Goal: Task Accomplishment & Management: Manage account settings

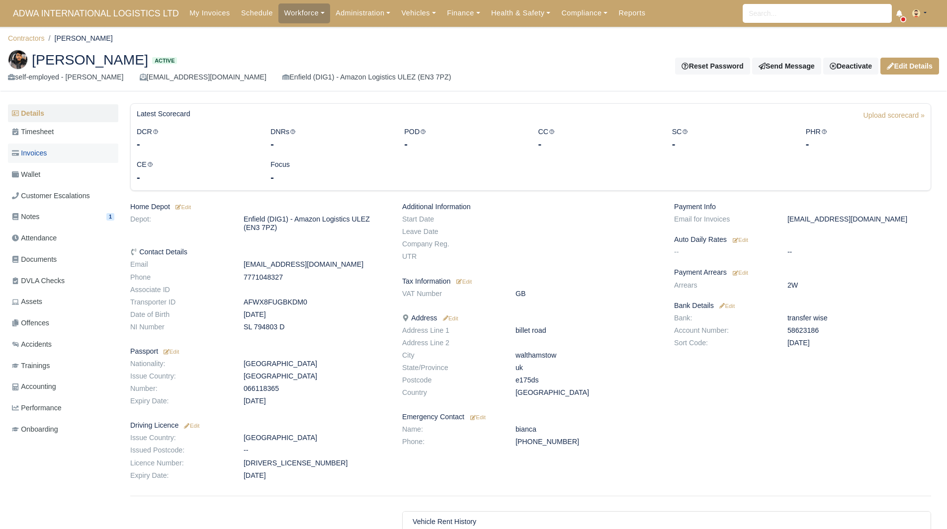
click at [61, 154] on link "Invoices" at bounding box center [63, 153] width 110 height 19
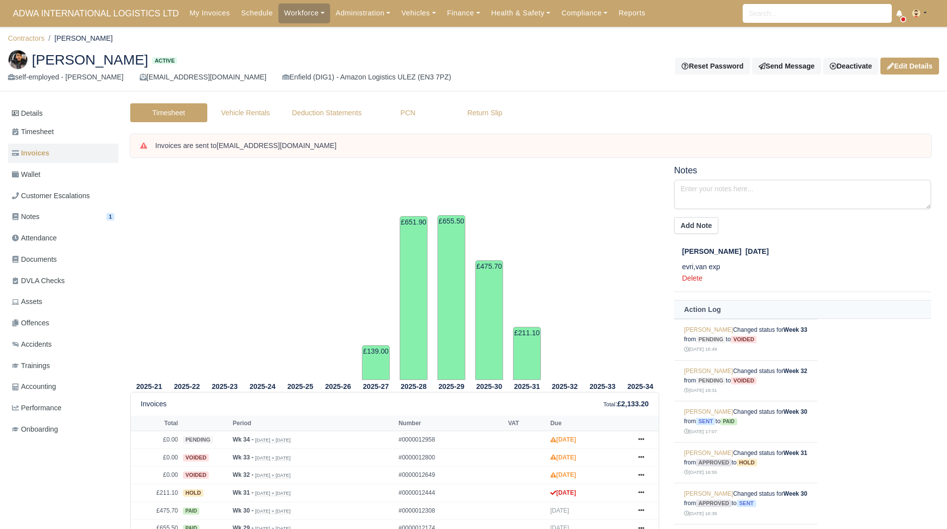
scroll to position [79, 0]
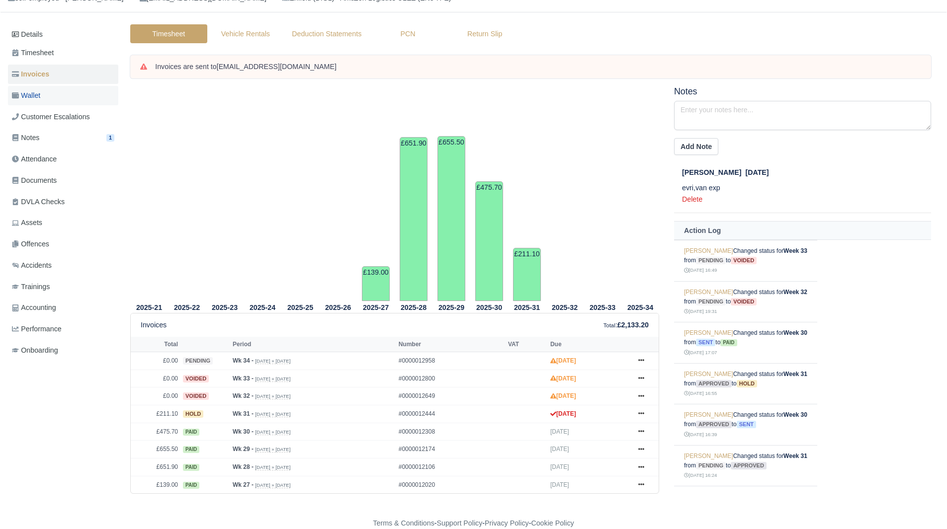
click at [65, 88] on link "Wallet" at bounding box center [63, 95] width 110 height 19
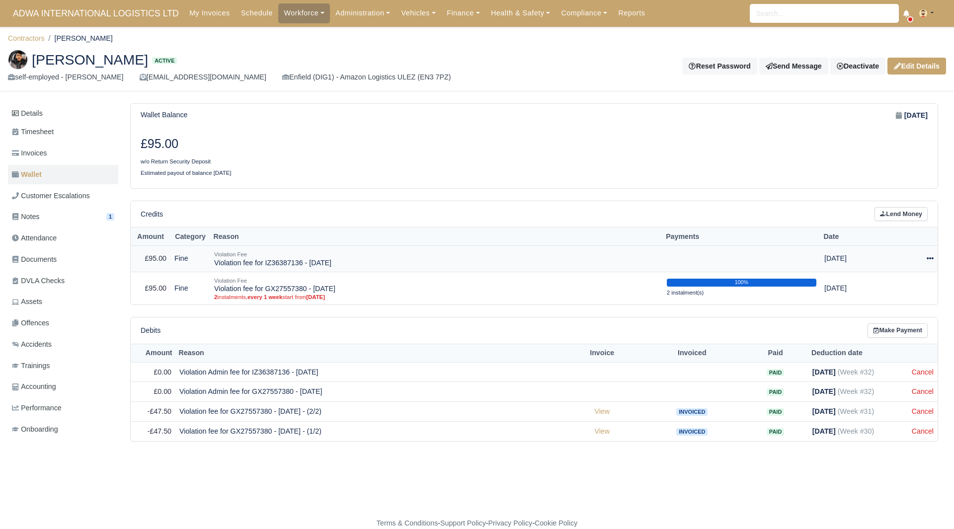
click at [935, 264] on td "Actions Make Payment Schedule Delete" at bounding box center [911, 258] width 53 height 26
click at [931, 261] on icon at bounding box center [930, 258] width 7 height 7
click at [885, 301] on link "Schedule" at bounding box center [885, 304] width 88 height 15
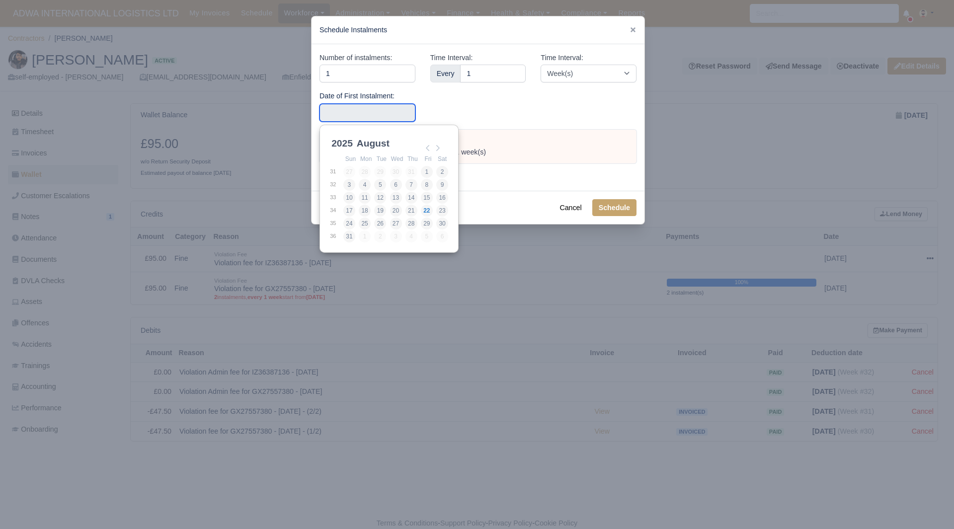
click at [395, 105] on input "Use the arrow keys to pick a date" at bounding box center [368, 113] width 96 height 18
click at [449, 170] on td "2" at bounding box center [442, 171] width 13 height 13
type input "2025-08-02"
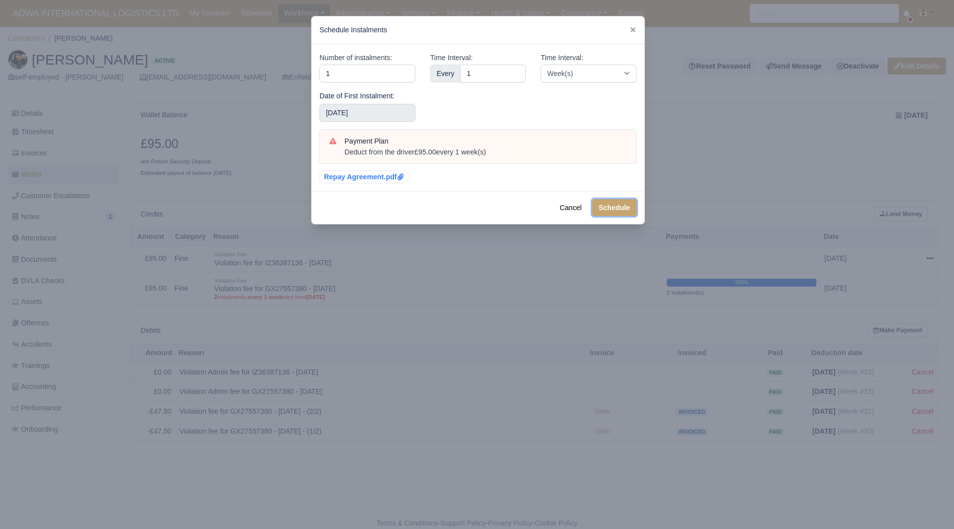
click at [600, 214] on button "Schedule" at bounding box center [614, 207] width 44 height 17
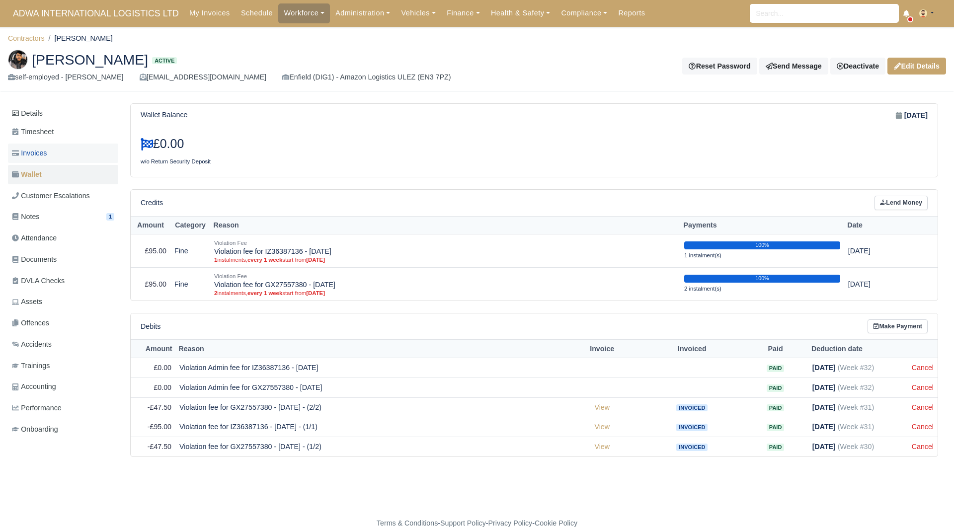
click at [75, 152] on link "Invoices" at bounding box center [63, 153] width 110 height 19
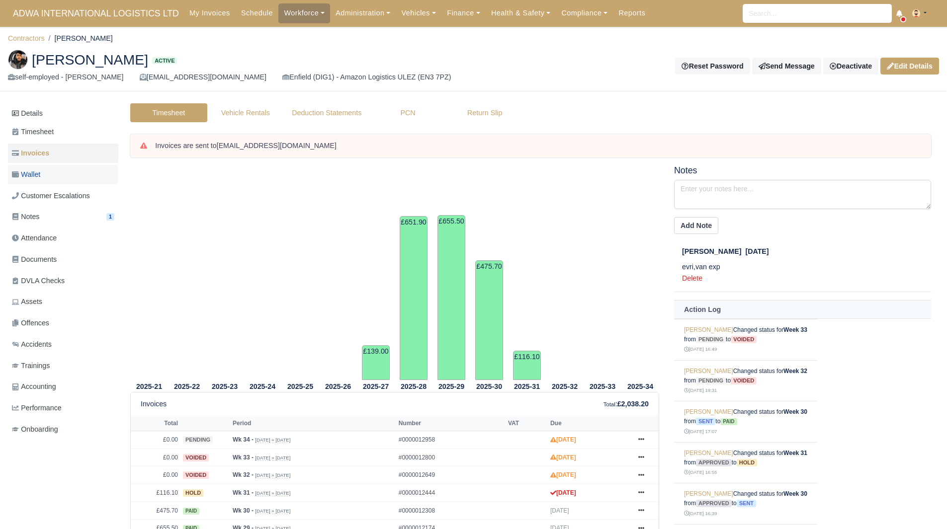
click at [64, 173] on link "Wallet" at bounding box center [63, 174] width 110 height 19
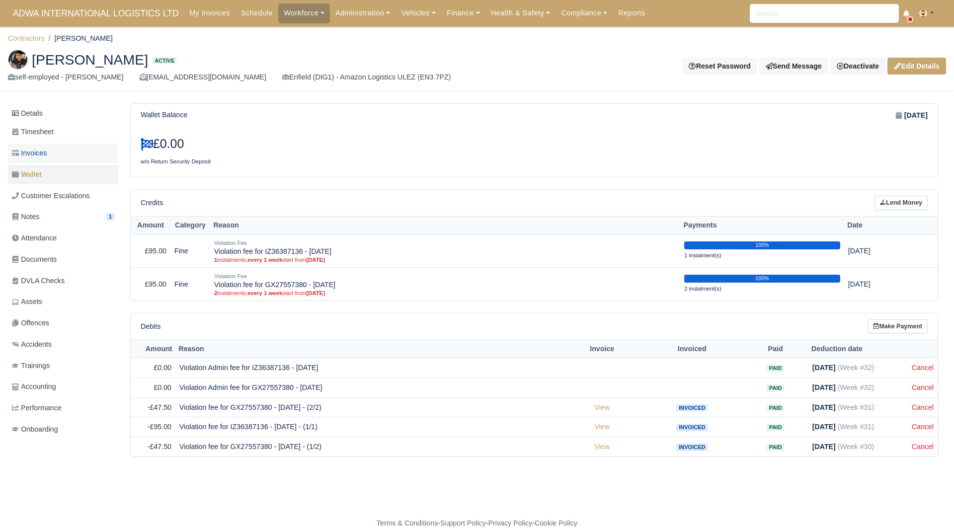
click at [80, 154] on link "Invoices" at bounding box center [63, 153] width 110 height 19
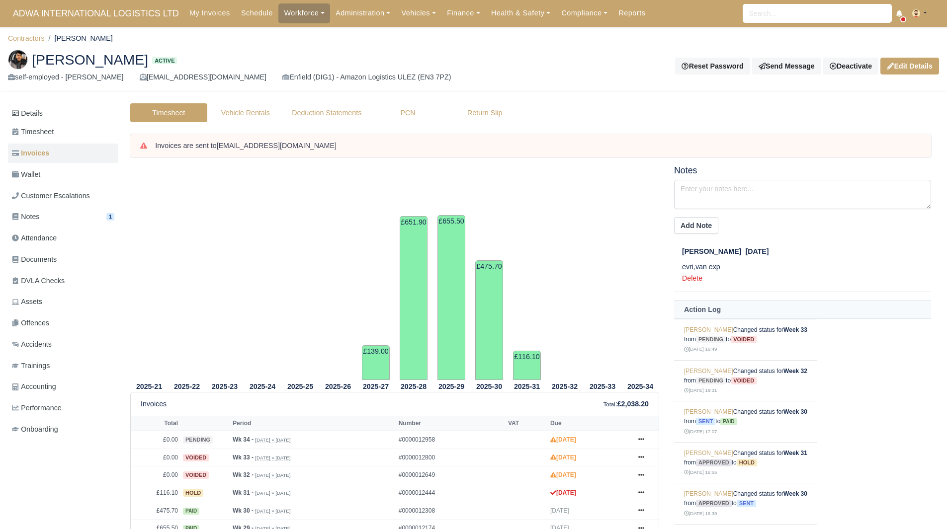
scroll to position [79, 0]
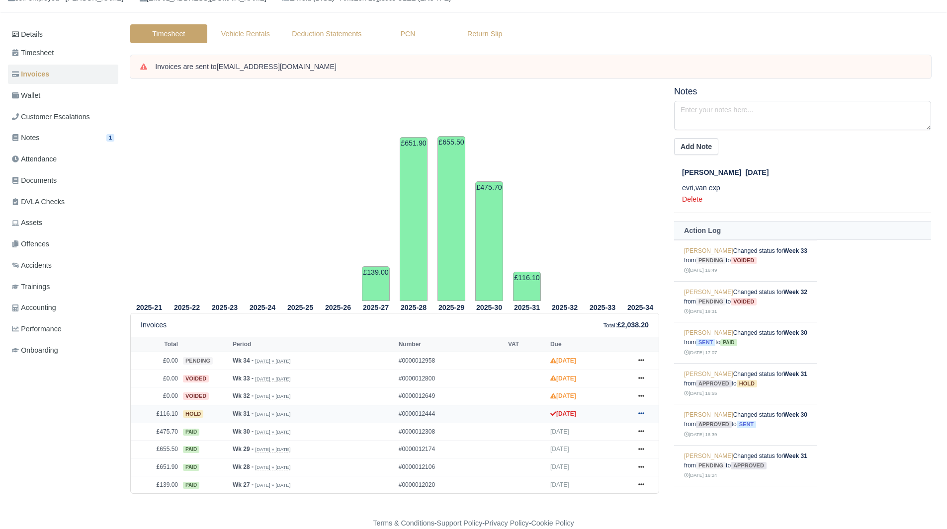
click at [644, 413] on link at bounding box center [641, 414] width 15 height 12
click at [606, 284] on link "Show Invoice" at bounding box center [604, 291] width 88 height 21
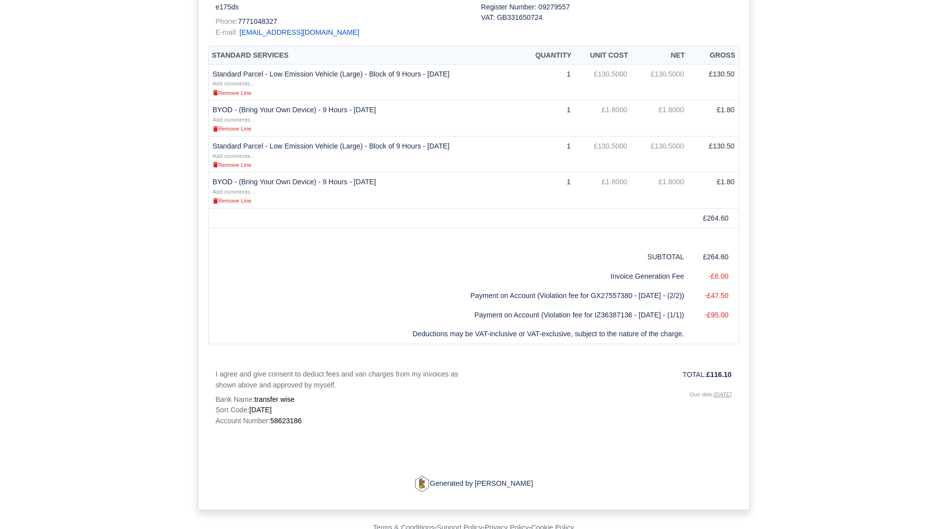
scroll to position [301, 0]
click at [291, 415] on p "Account Number: 58623186" at bounding box center [341, 420] width 250 height 10
copy span "58623186"
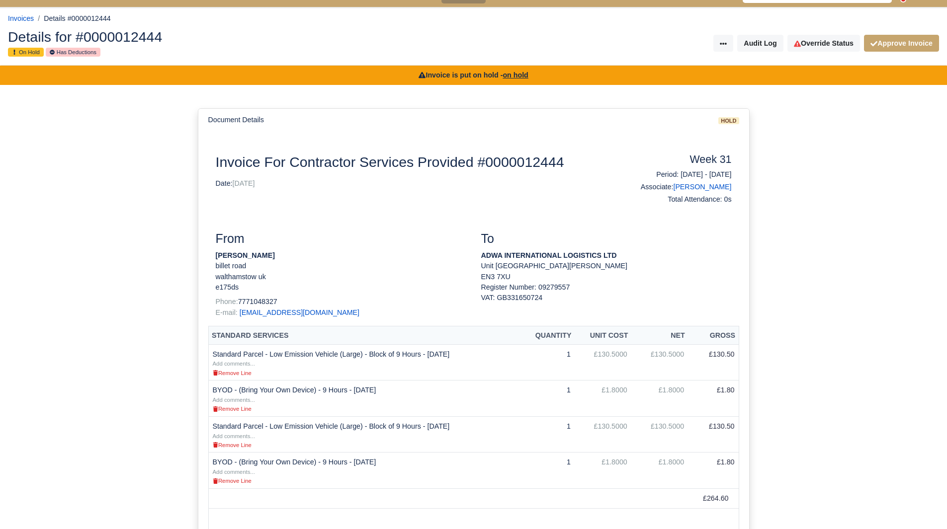
scroll to position [0, 0]
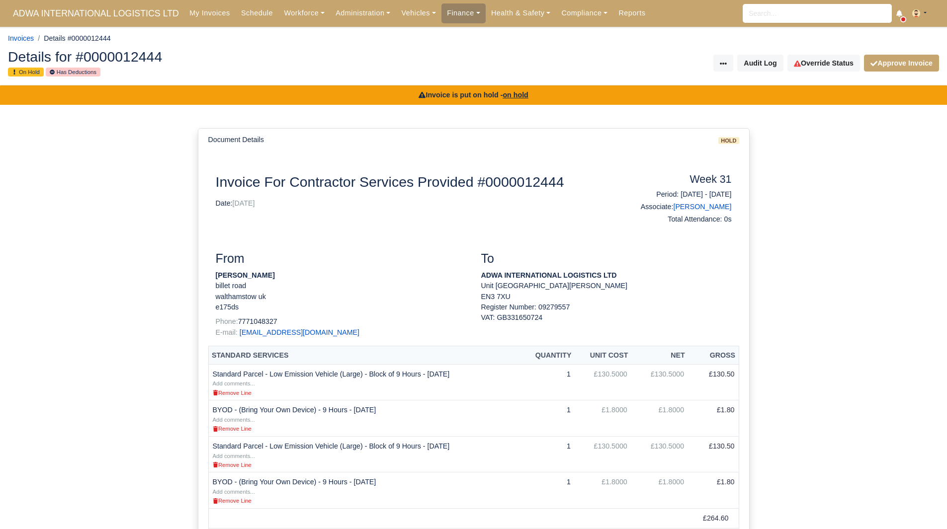
drag, startPoint x: 273, startPoint y: 276, endPoint x: 217, endPoint y: 275, distance: 56.2
click at [217, 275] on p "Cristofor Dudu" at bounding box center [341, 275] width 250 height 10
copy strong "Cristofor Dudu"
click at [821, 61] on link "Override Status" at bounding box center [823, 63] width 73 height 17
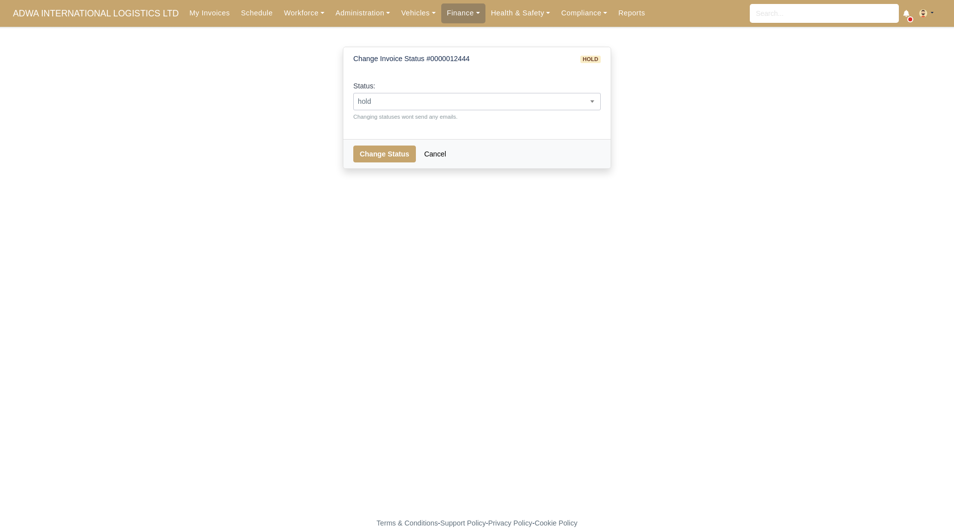
click at [476, 103] on span "hold" at bounding box center [477, 101] width 246 height 12
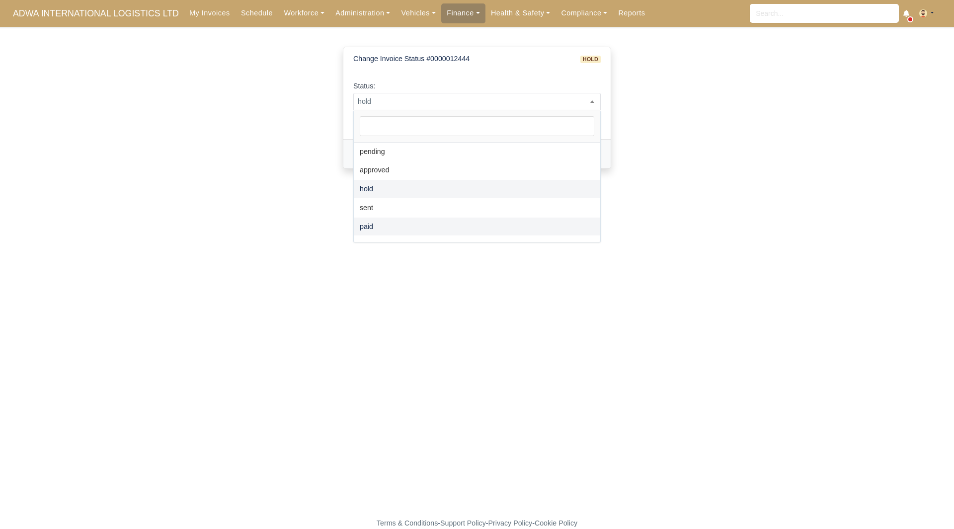
select select "paid"
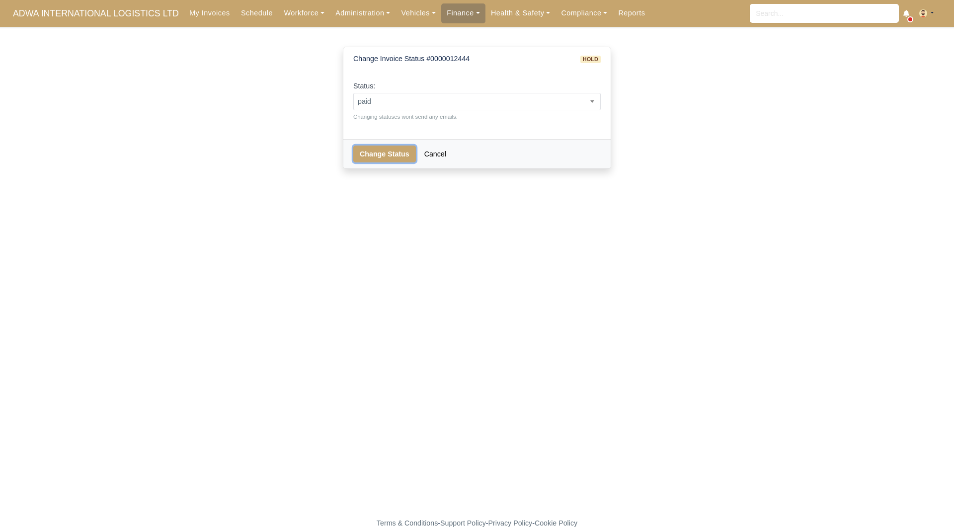
click at [393, 156] on button "Change Status" at bounding box center [384, 154] width 63 height 17
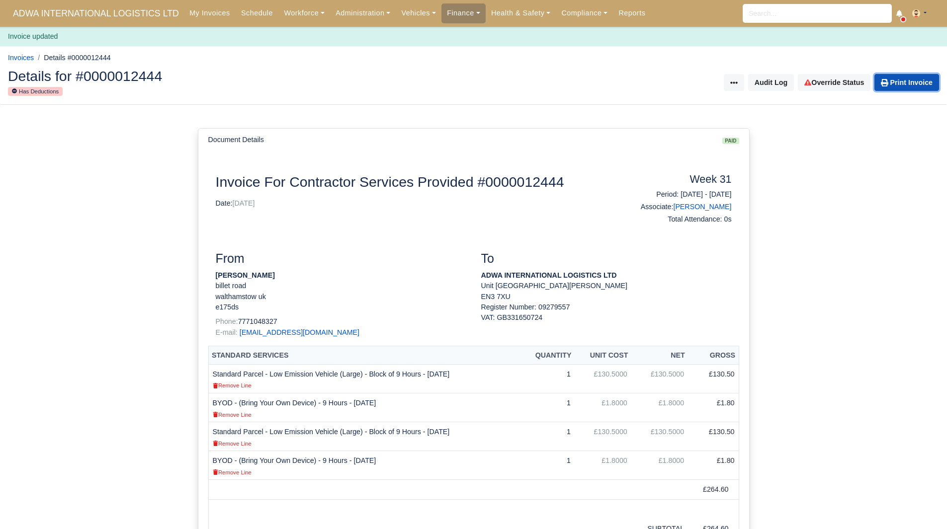
click at [917, 81] on link "Print Invoice" at bounding box center [906, 82] width 65 height 17
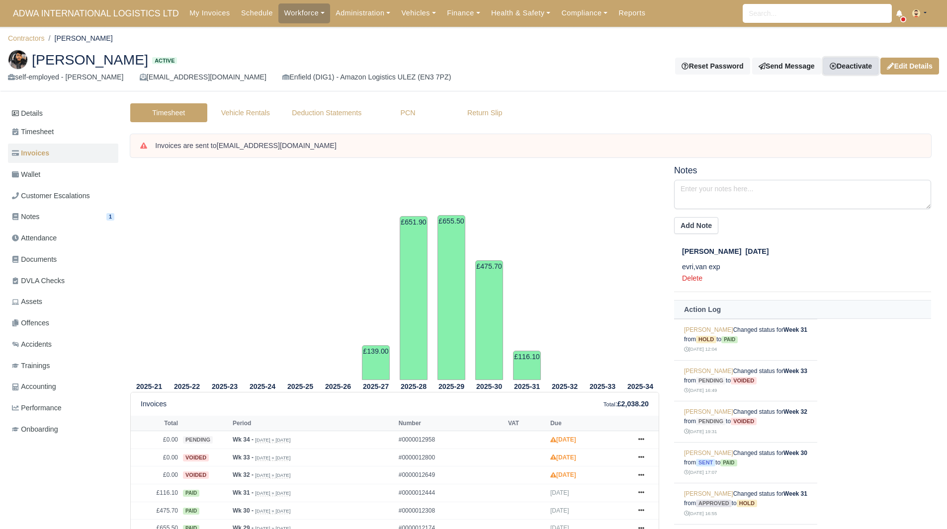
click at [841, 63] on link "Deactivate" at bounding box center [850, 66] width 55 height 17
click at [809, 115] on link "Off-board" at bounding box center [834, 115] width 88 height 15
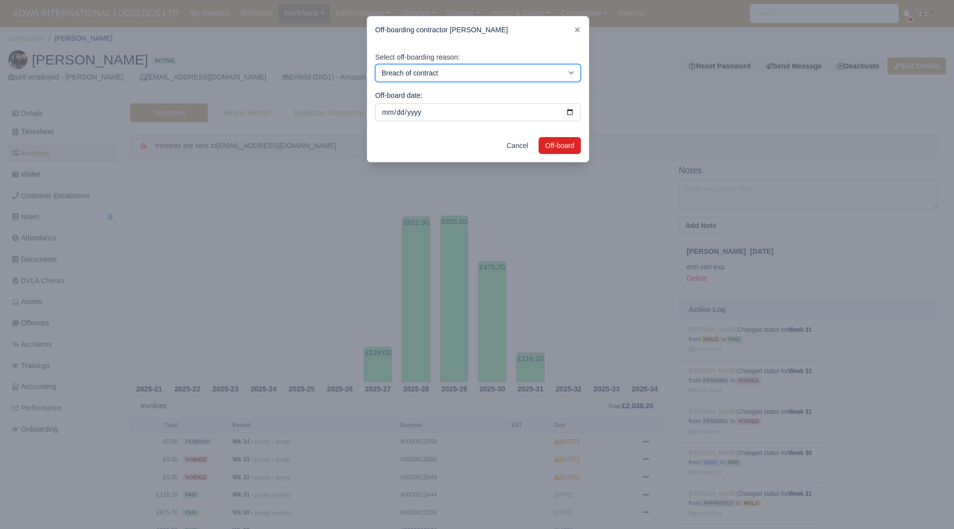
click at [490, 74] on select "Breach of contract Personal decision Too many parcels Heavy routes Another comp…" at bounding box center [478, 73] width 206 height 18
select select "personal-decision"
click at [375, 64] on select "Breach of contract Personal decision Too many parcels Heavy routes Another comp…" at bounding box center [478, 73] width 206 height 18
click at [562, 144] on button "Off-board" at bounding box center [560, 145] width 42 height 17
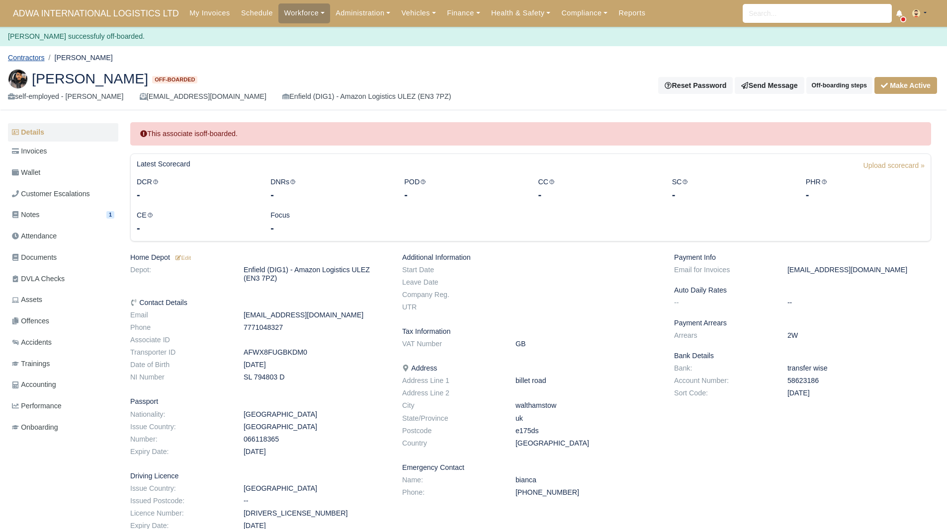
click at [40, 56] on link "Contractors" at bounding box center [26, 58] width 37 height 8
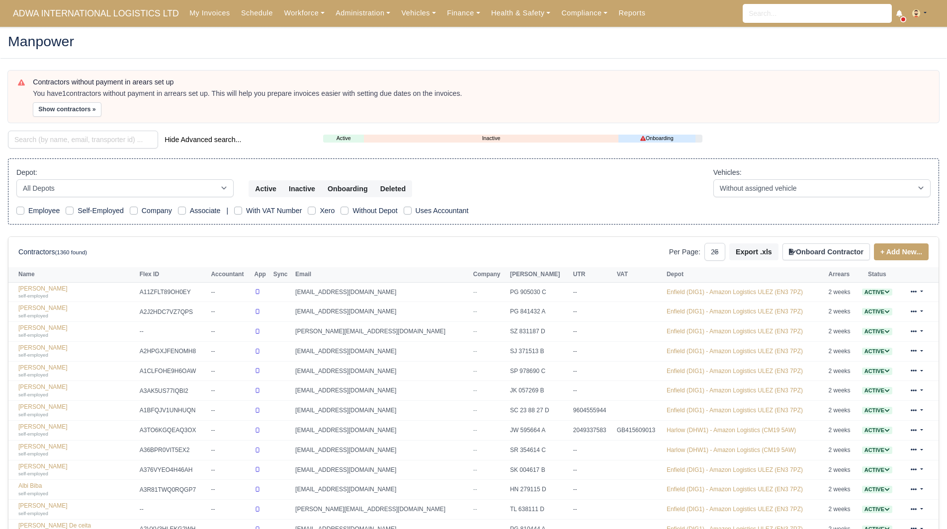
select select "25"
click at [96, 140] on input "search" at bounding box center [83, 140] width 150 height 18
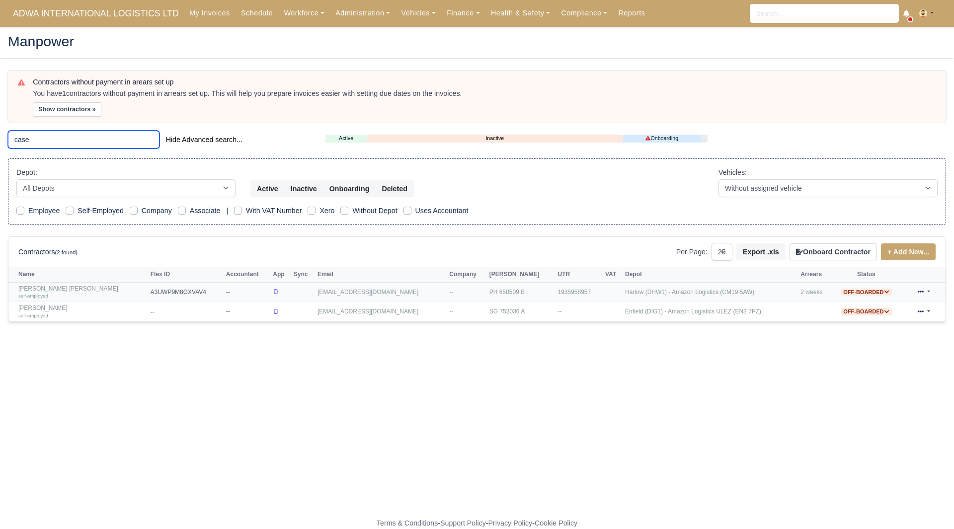
type input "case"
click at [56, 290] on link "Casey Lewis Mansfield self-employed" at bounding box center [81, 292] width 127 height 14
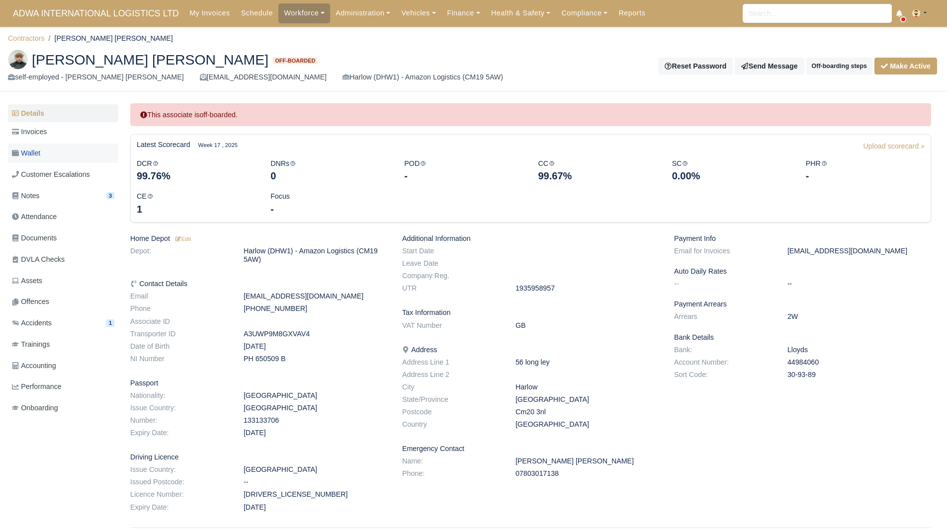
click at [62, 151] on link "Wallet" at bounding box center [63, 153] width 110 height 19
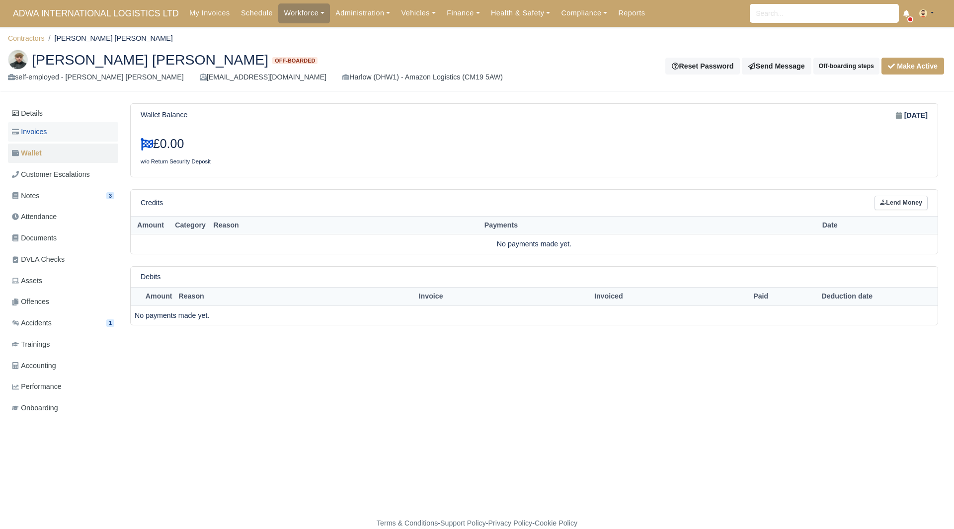
click at [59, 133] on link "Invoices" at bounding box center [63, 131] width 110 height 19
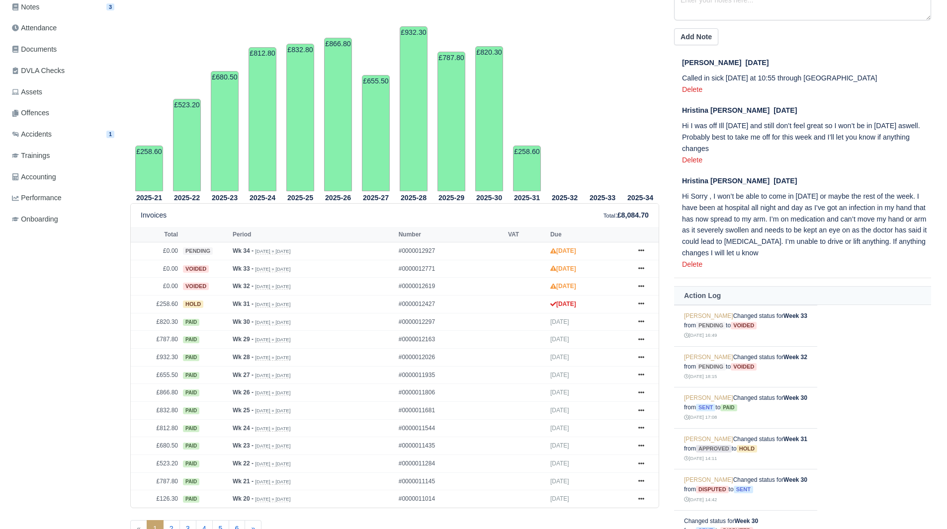
scroll to position [205, 0]
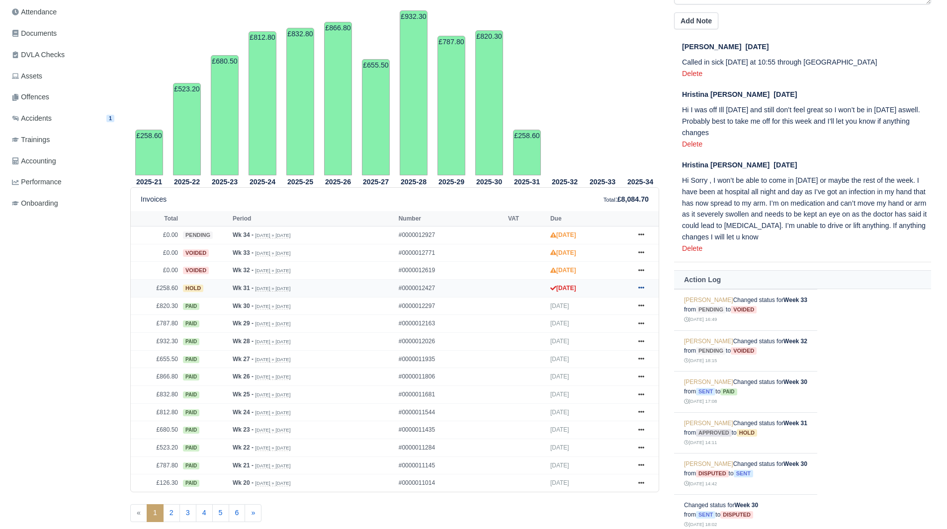
click at [641, 289] on icon at bounding box center [641, 288] width 6 height 2
click at [625, 302] on link "Show Invoice" at bounding box center [604, 306] width 88 height 21
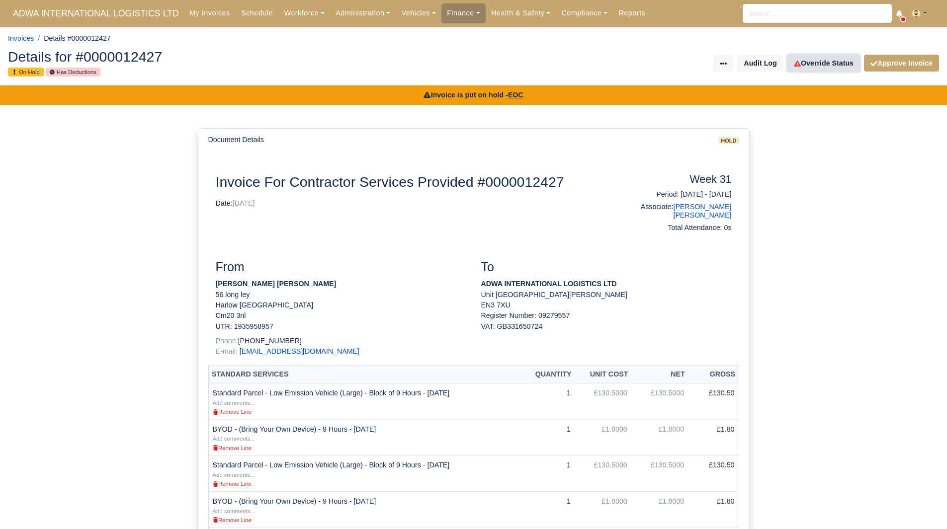
click at [828, 63] on link "Override Status" at bounding box center [823, 63] width 73 height 17
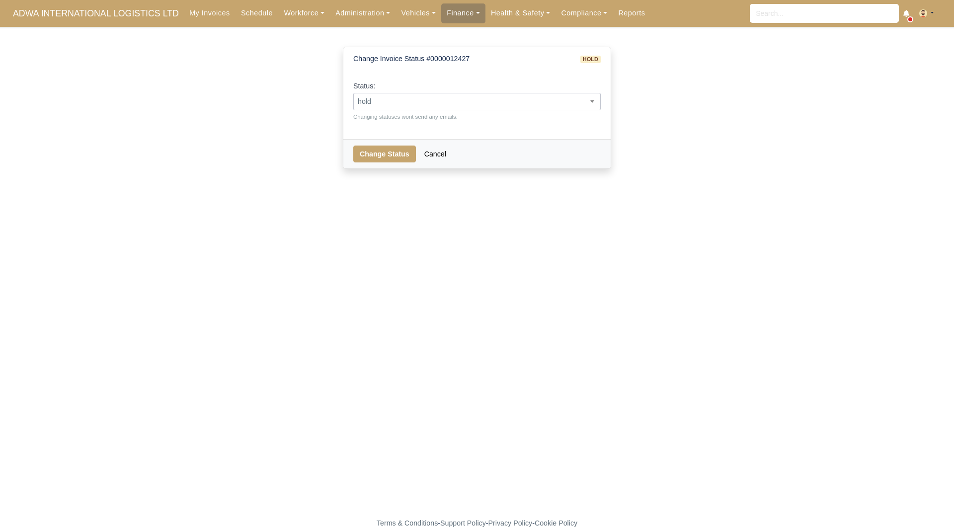
click at [566, 106] on span "hold" at bounding box center [477, 101] width 246 height 12
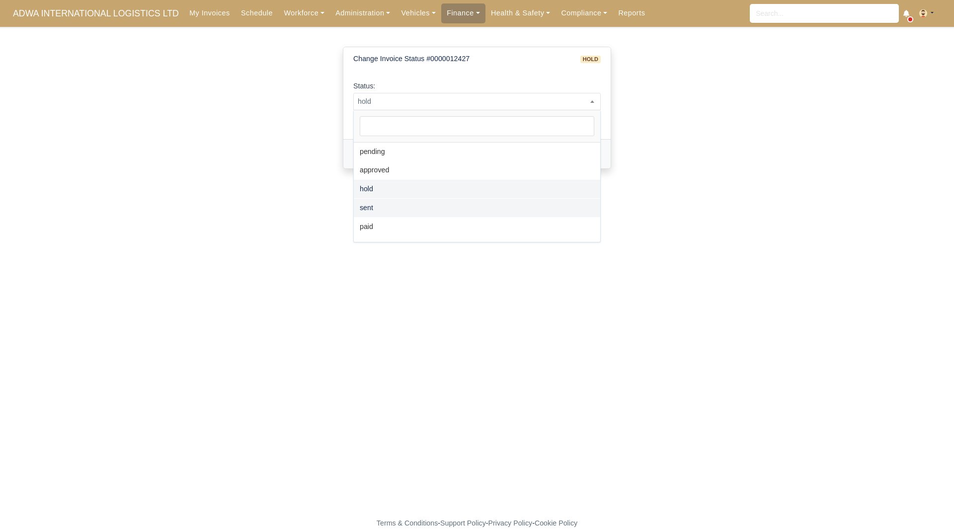
select select "paid"
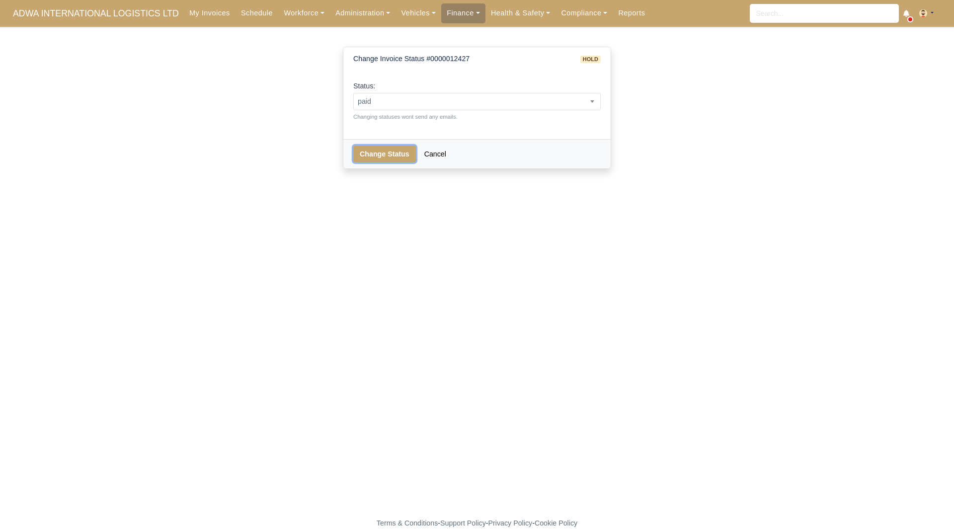
click at [383, 159] on button "Change Status" at bounding box center [384, 154] width 63 height 17
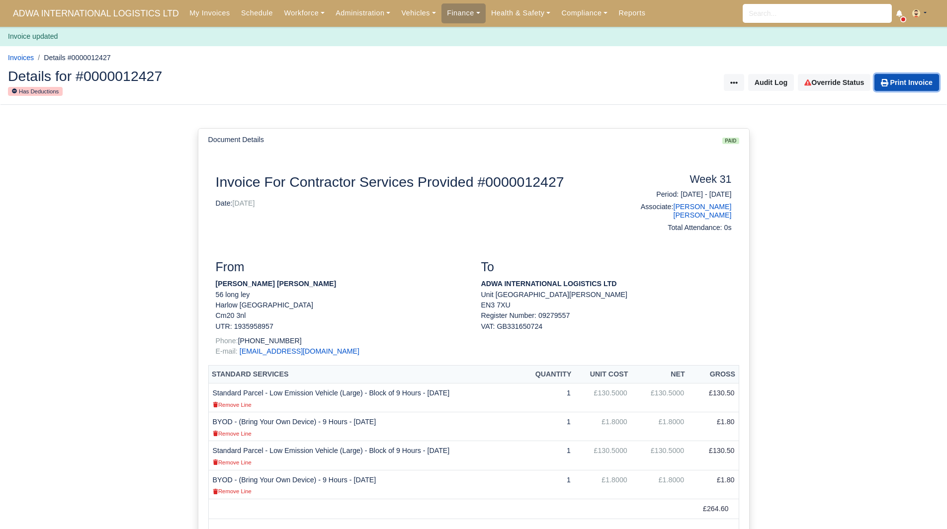
click at [878, 89] on link "Print Invoice" at bounding box center [906, 82] width 65 height 17
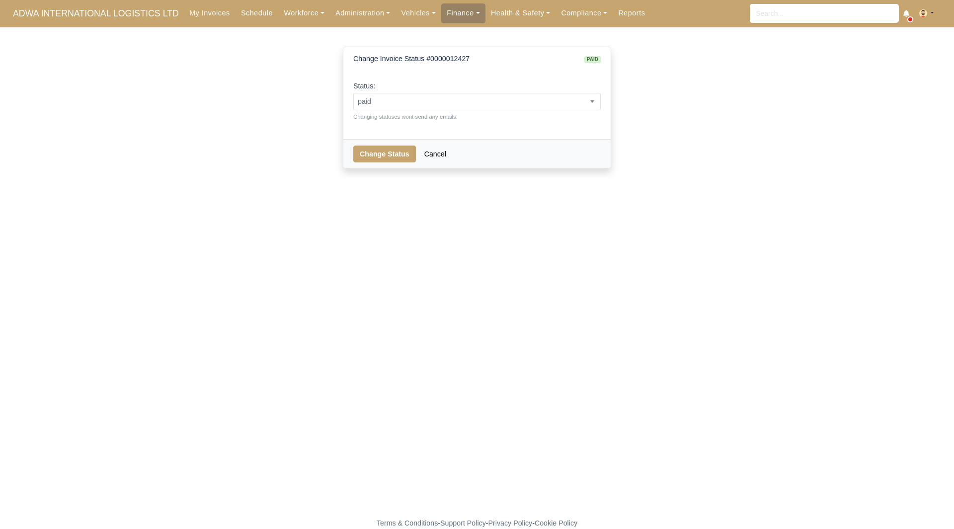
click at [124, 64] on main "Change Invoice Status #0000012427 paid Status: pending approved hold sent paid …" at bounding box center [477, 278] width 954 height 479
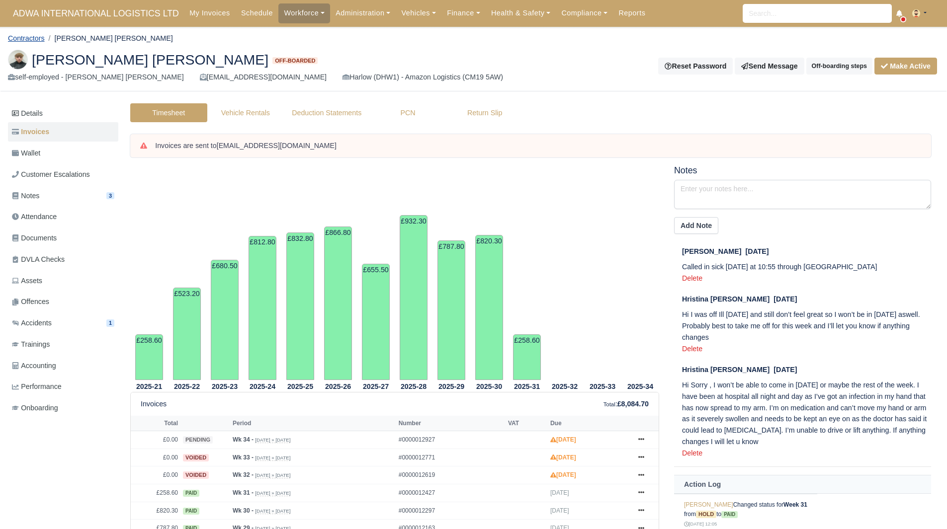
click at [36, 35] on link "Contractors" at bounding box center [26, 38] width 37 height 8
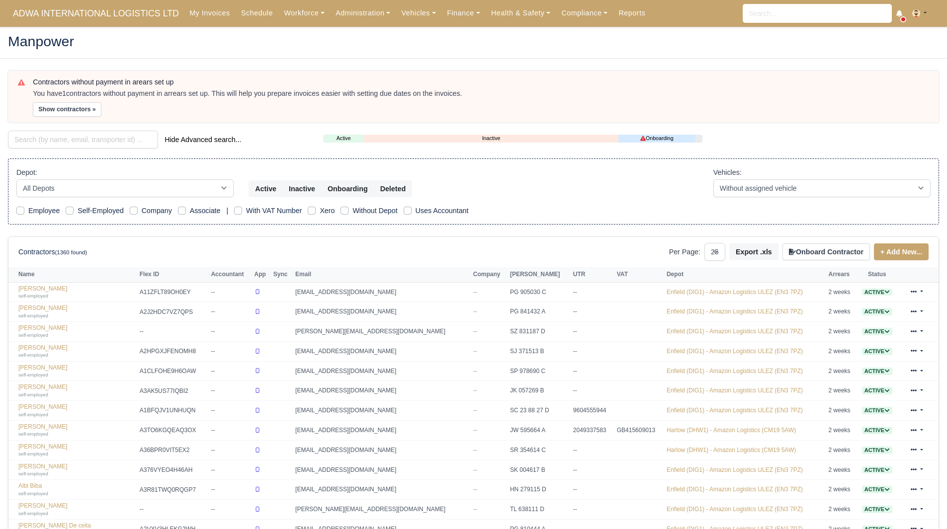
select select "25"
click at [81, 138] on input "search" at bounding box center [83, 140] width 150 height 18
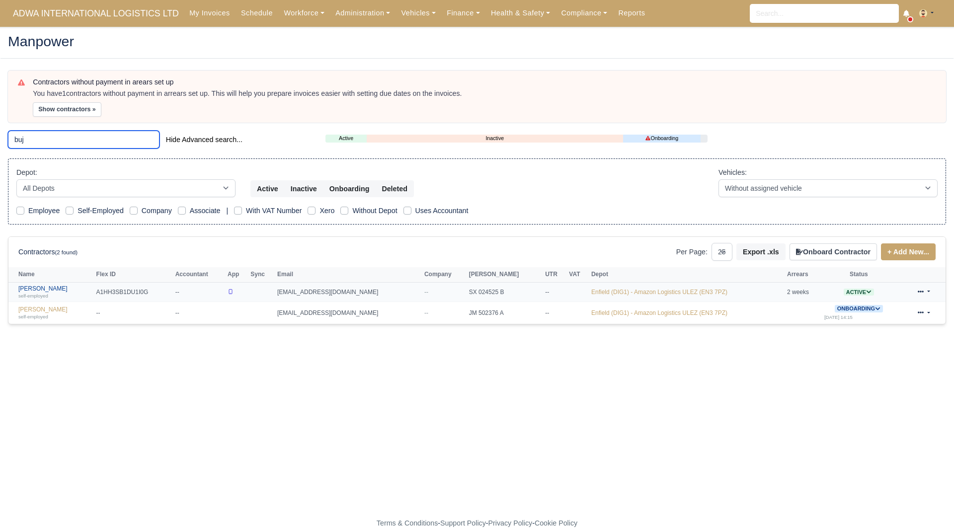
type input "buj"
click at [41, 288] on link "Bujor Mihael self-employed" at bounding box center [54, 292] width 73 height 14
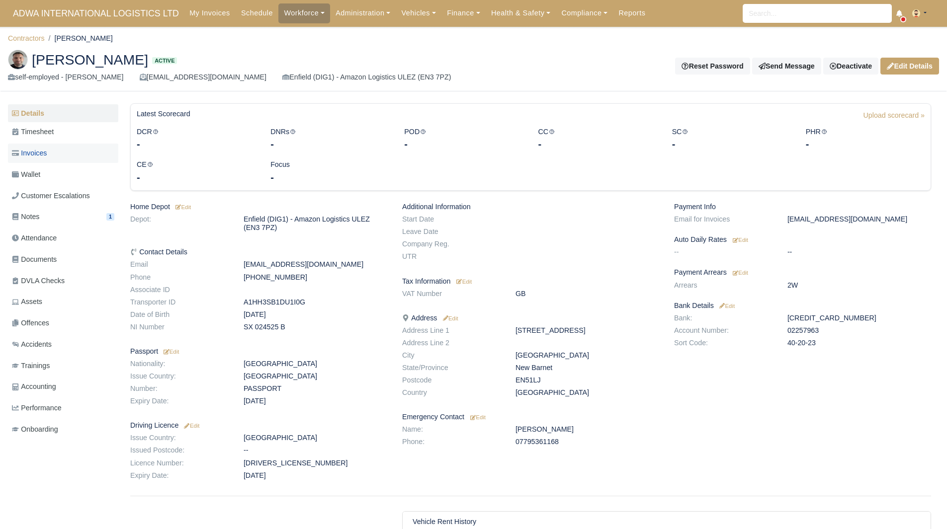
click at [52, 155] on link "Invoices" at bounding box center [63, 153] width 110 height 19
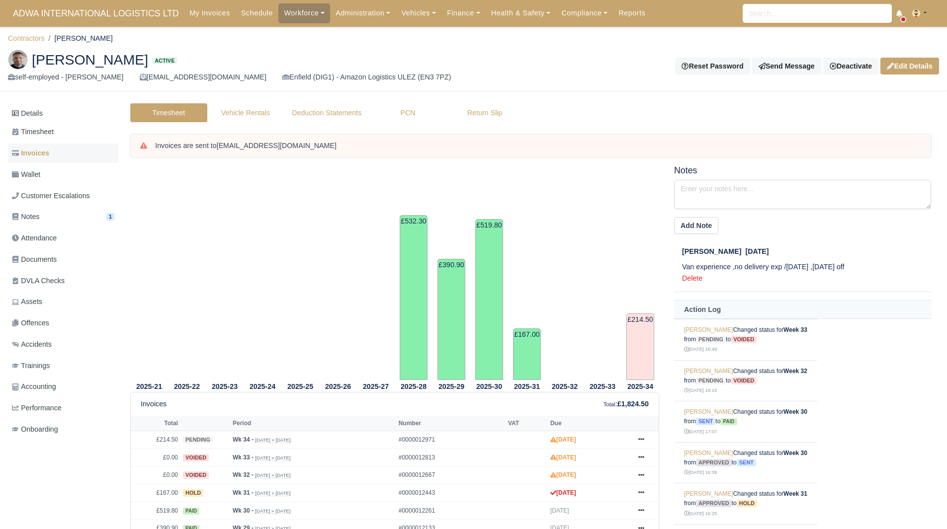
click at [75, 162] on link "Invoices" at bounding box center [63, 153] width 110 height 19
click at [74, 159] on link "Invoices" at bounding box center [63, 153] width 110 height 19
click at [69, 173] on link "Wallet" at bounding box center [63, 174] width 110 height 19
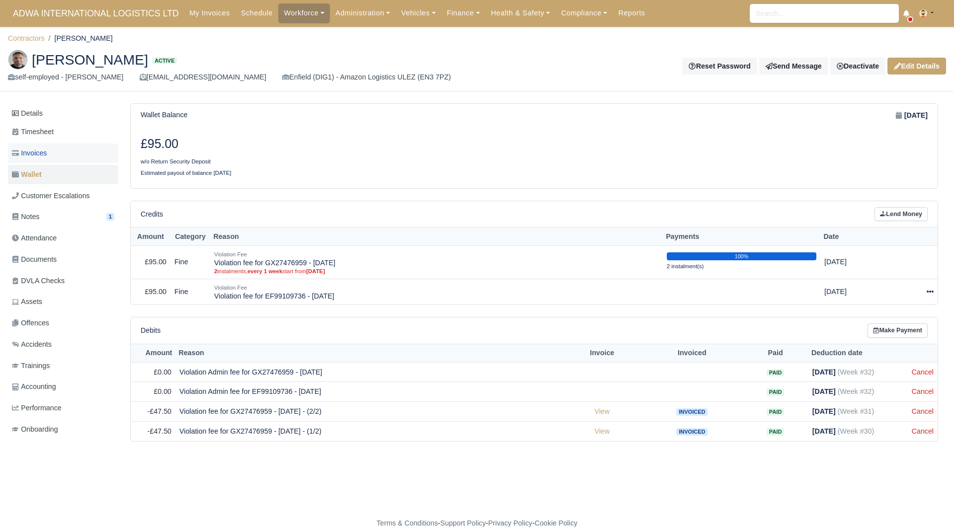
click at [74, 156] on link "Invoices" at bounding box center [63, 153] width 110 height 19
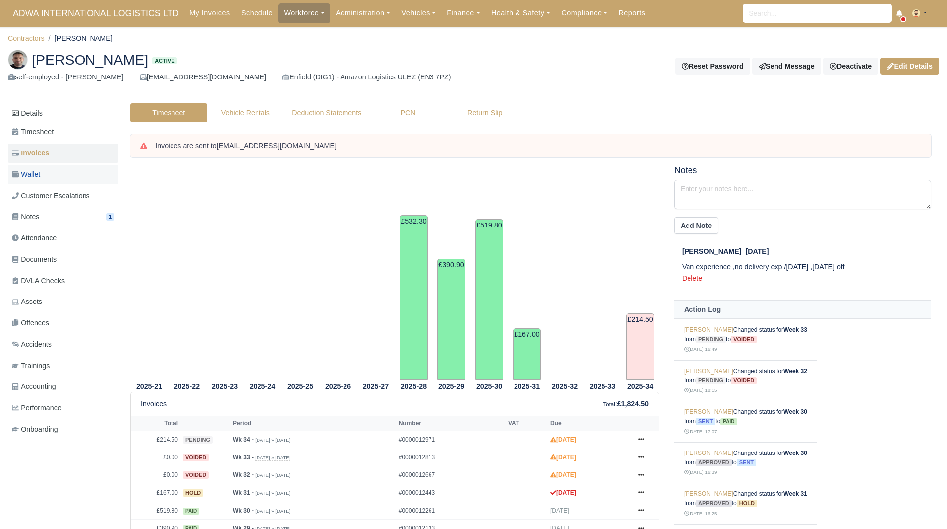
click at [74, 166] on link "Wallet" at bounding box center [63, 174] width 110 height 19
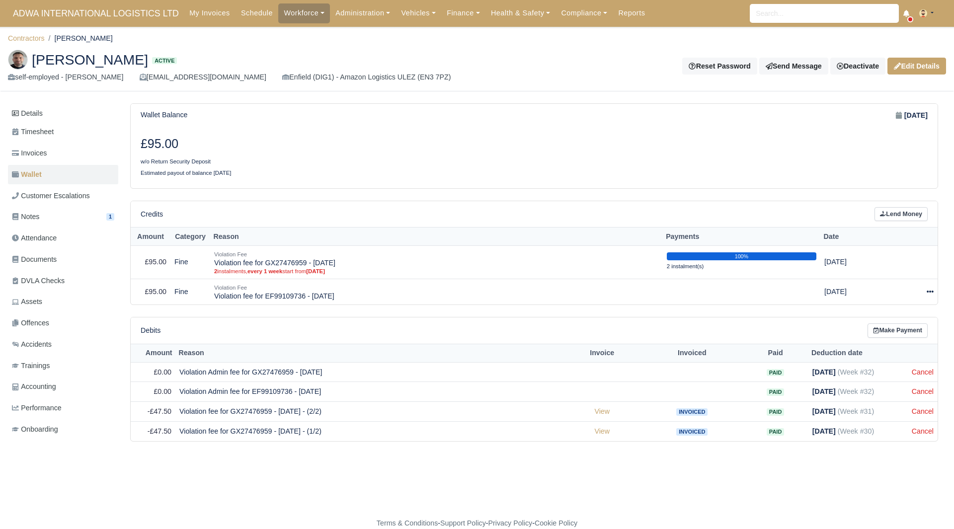
click at [74, 166] on link "Wallet" at bounding box center [63, 174] width 110 height 19
click at [61, 149] on link "Invoices" at bounding box center [63, 153] width 110 height 19
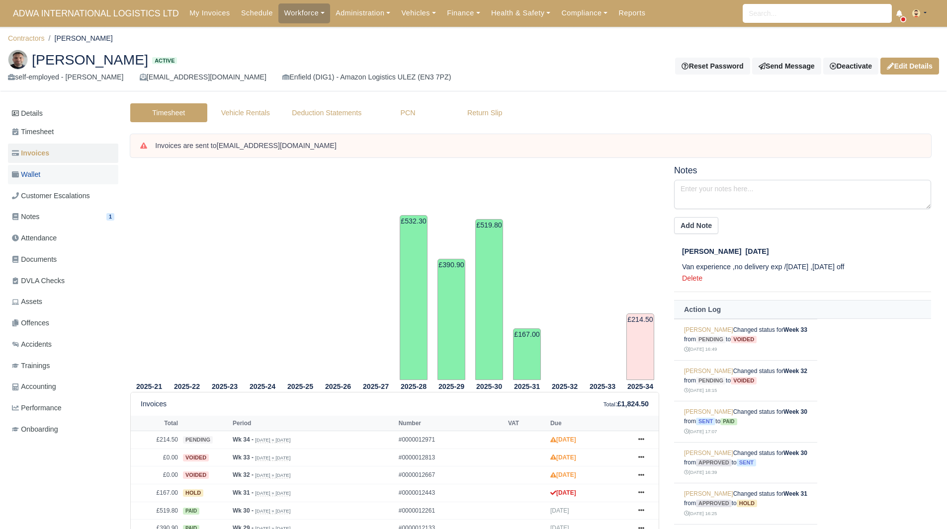
click at [77, 177] on link "Wallet" at bounding box center [63, 174] width 110 height 19
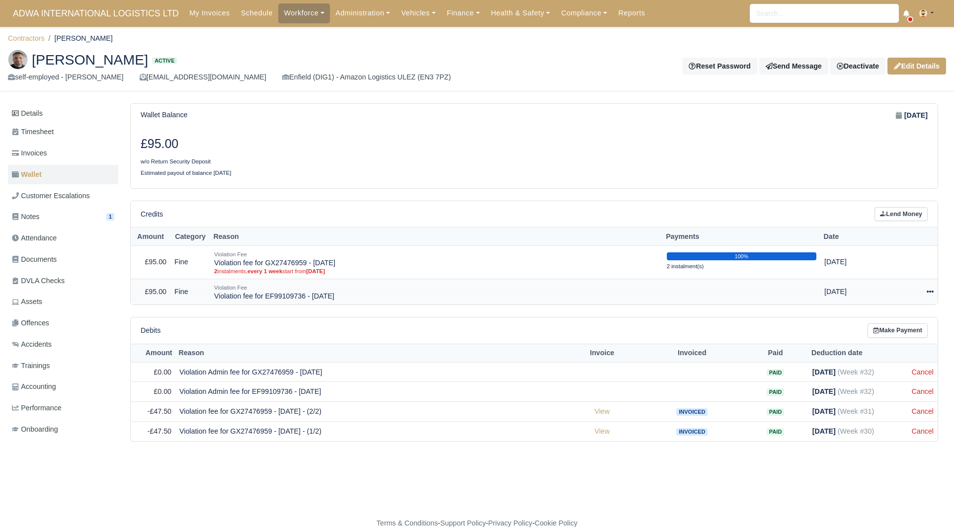
click at [925, 294] on div at bounding box center [911, 291] width 45 height 11
click at [894, 340] on link "Schedule" at bounding box center [885, 337] width 88 height 15
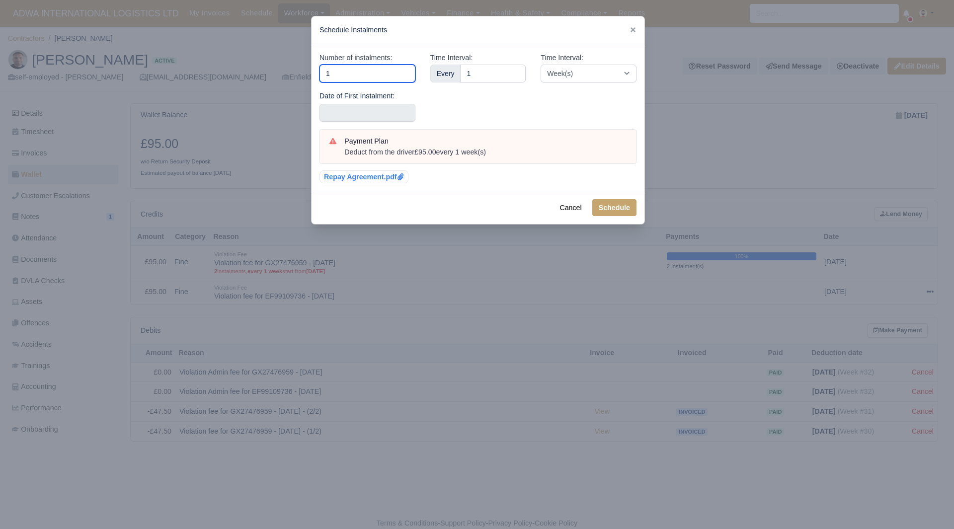
drag, startPoint x: 380, startPoint y: 74, endPoint x: 292, endPoint y: 77, distance: 88.0
click at [292, 77] on div "​ Schedule Instalments Number of instalments: 1 Date of First Instalment: Time …" at bounding box center [477, 264] width 954 height 529
type input "4"
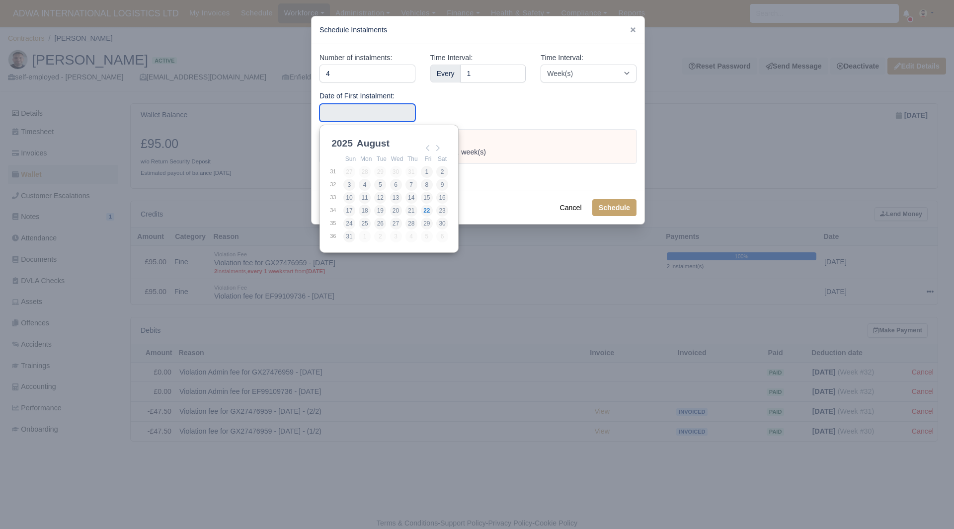
click at [323, 115] on input "Use the arrow keys to pick a date" at bounding box center [368, 113] width 96 height 18
type input "2025-08-17"
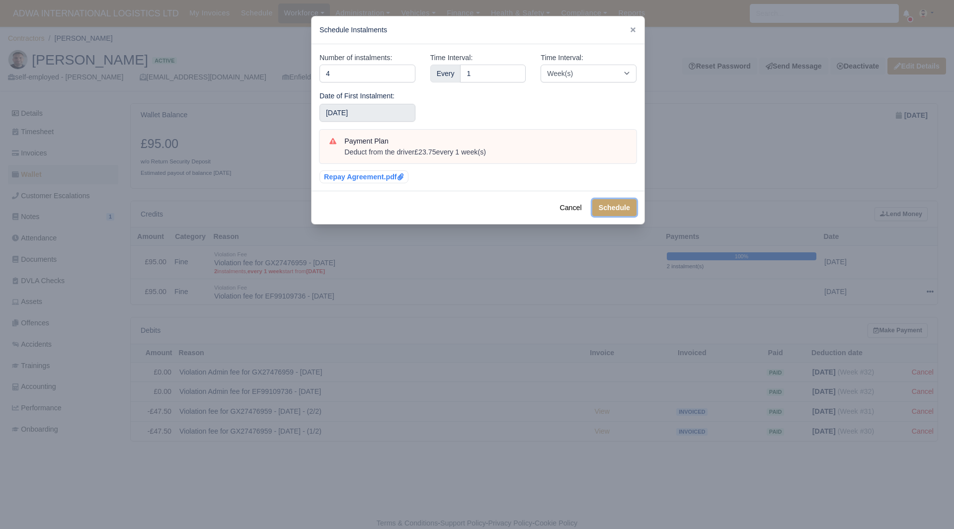
click at [608, 203] on button "Schedule" at bounding box center [614, 207] width 44 height 17
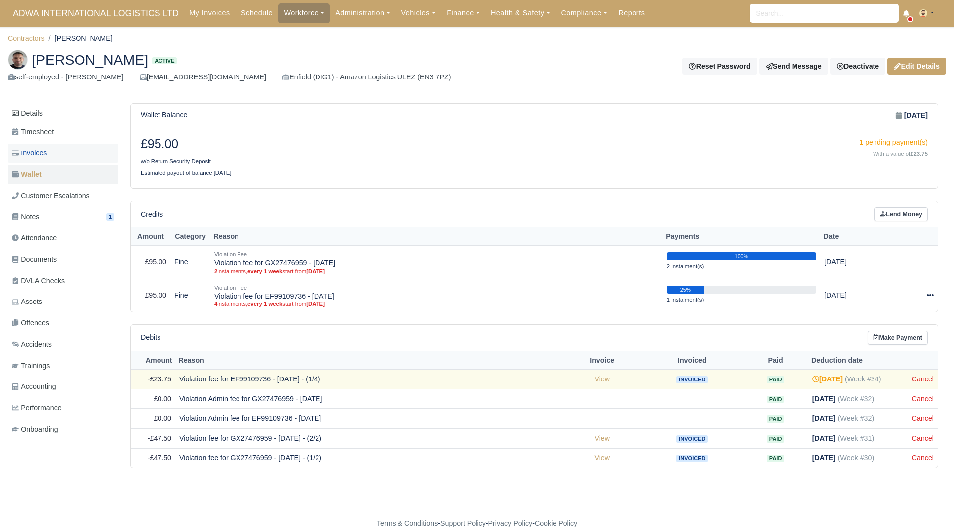
click at [74, 149] on link "Invoices" at bounding box center [63, 153] width 110 height 19
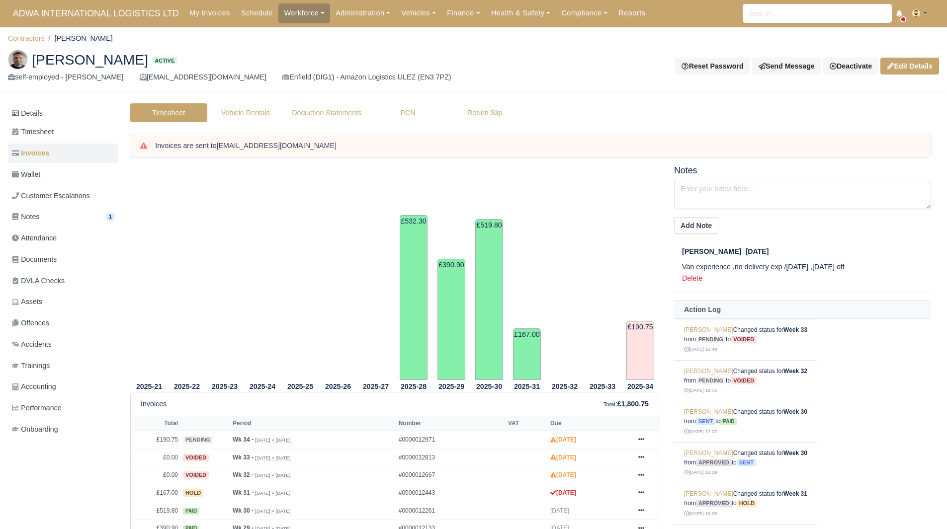
scroll to position [61, 0]
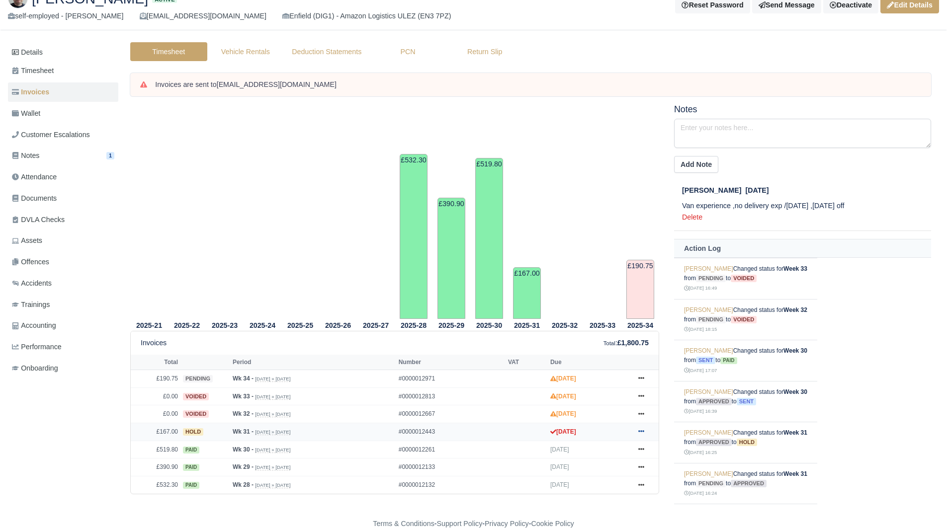
click at [643, 431] on icon at bounding box center [641, 431] width 6 height 6
click at [600, 306] on link "Show Invoice" at bounding box center [604, 309] width 88 height 21
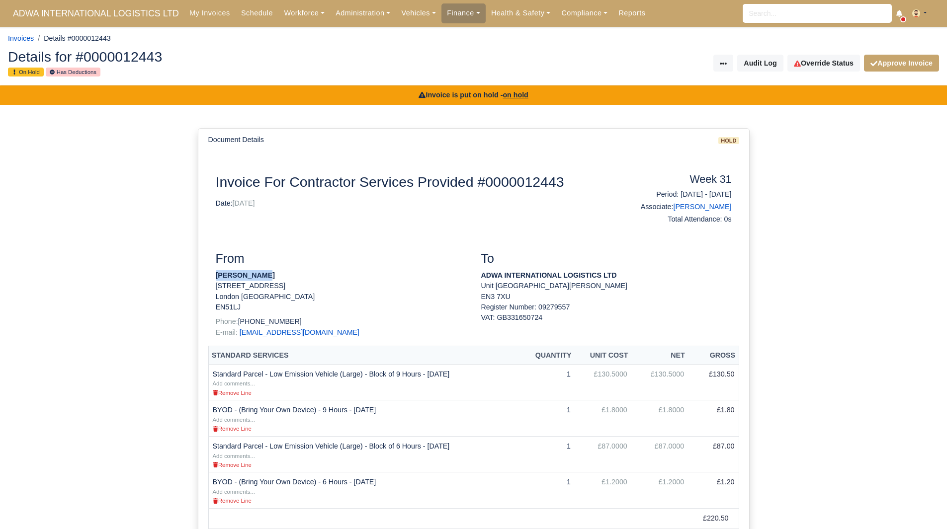
drag, startPoint x: 264, startPoint y: 272, endPoint x: 209, endPoint y: 268, distance: 55.3
click at [209, 268] on div "From Bujor Mihael 7 York Road London New Barnet EN51LJ Phone: +44 7795 361168 E…" at bounding box center [340, 298] width 265 height 94
copy strong "Bujor Mihael"
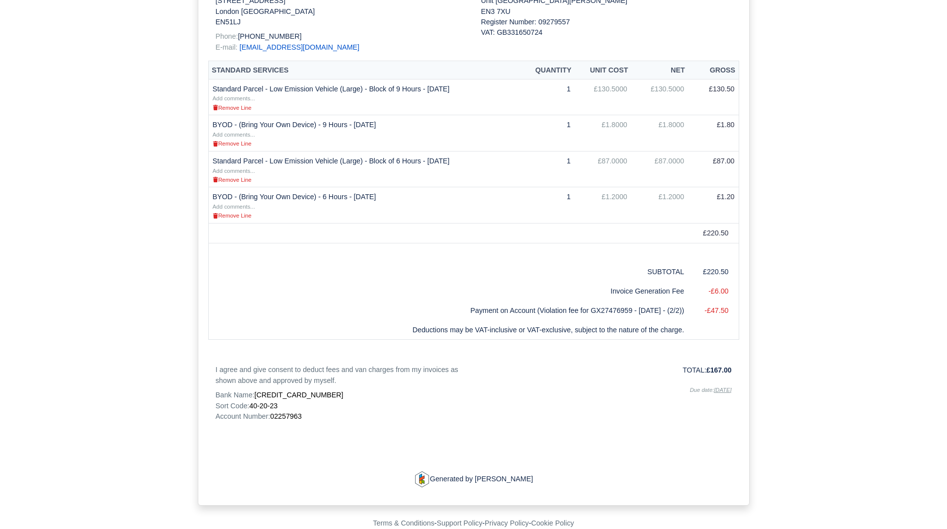
click at [282, 416] on span "02257963" at bounding box center [285, 416] width 31 height 8
copy span "02257963"
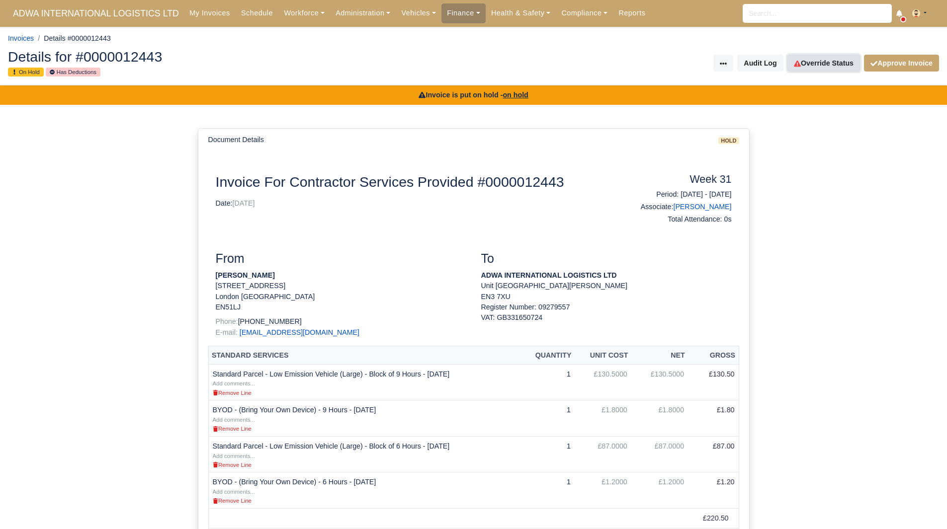
click at [822, 66] on link "Override Status" at bounding box center [823, 63] width 73 height 17
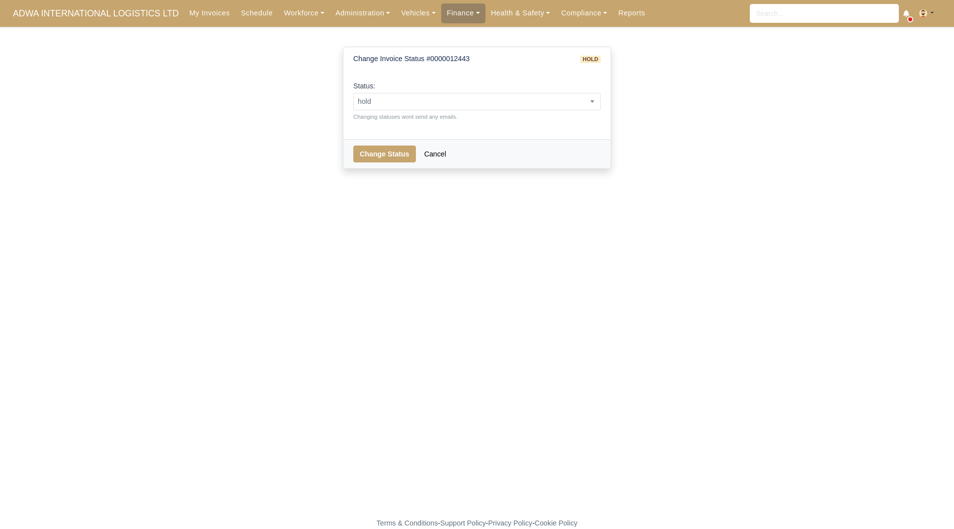
click at [545, 110] on div "Status: pending approved hold sent paid voided deducted disputed transferred ho…" at bounding box center [476, 100] width 247 height 41
click at [496, 103] on span "hold" at bounding box center [477, 101] width 246 height 12
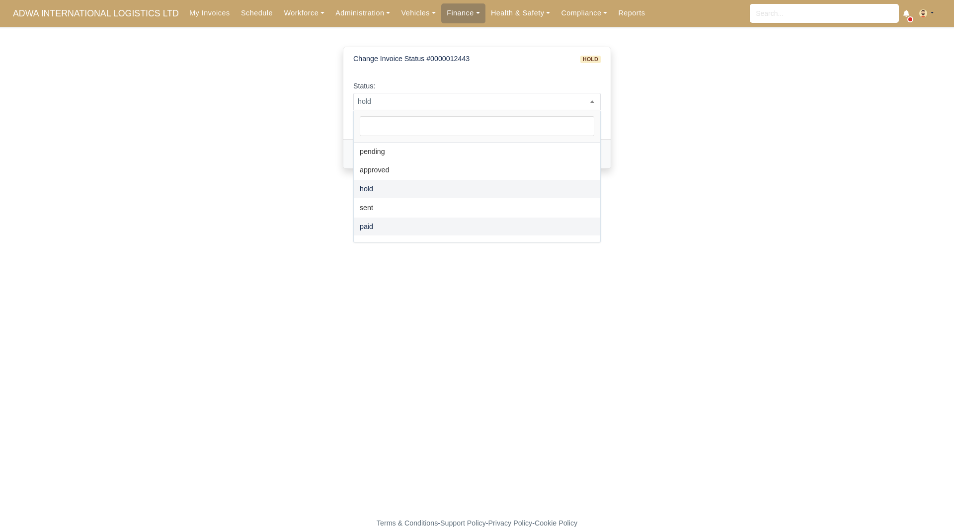
select select "paid"
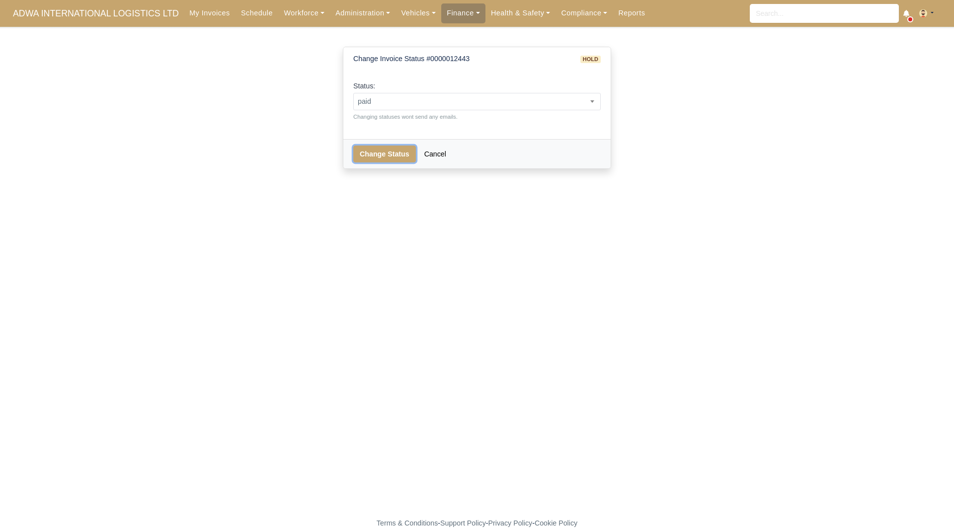
click at [388, 152] on button "Change Status" at bounding box center [384, 154] width 63 height 17
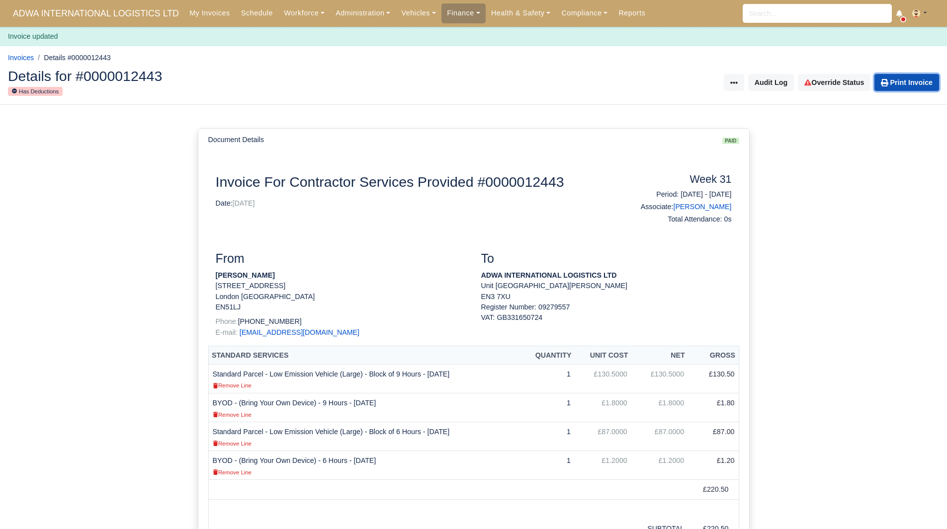
click at [883, 81] on icon at bounding box center [884, 82] width 7 height 7
click at [255, 528] on td at bounding box center [419, 528] width 423 height 19
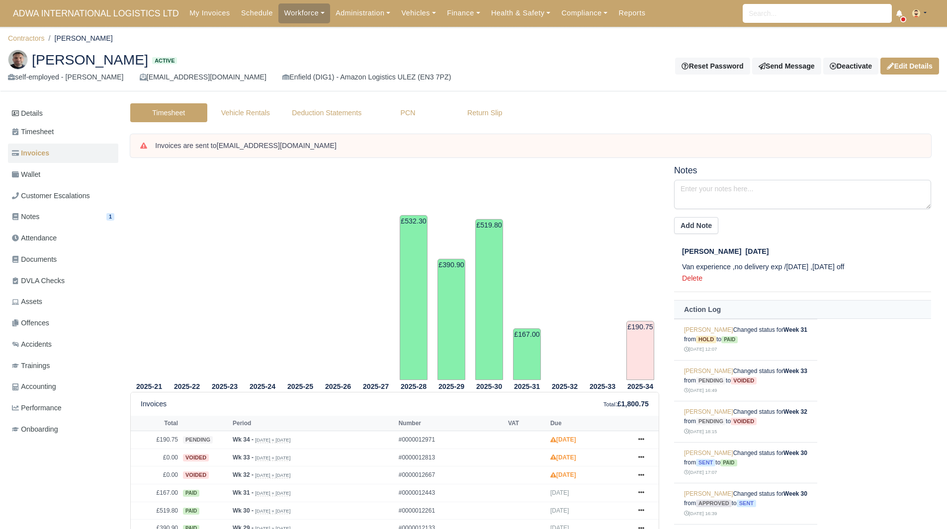
scroll to position [61, 0]
